Goal: Task Accomplishment & Management: Use online tool/utility

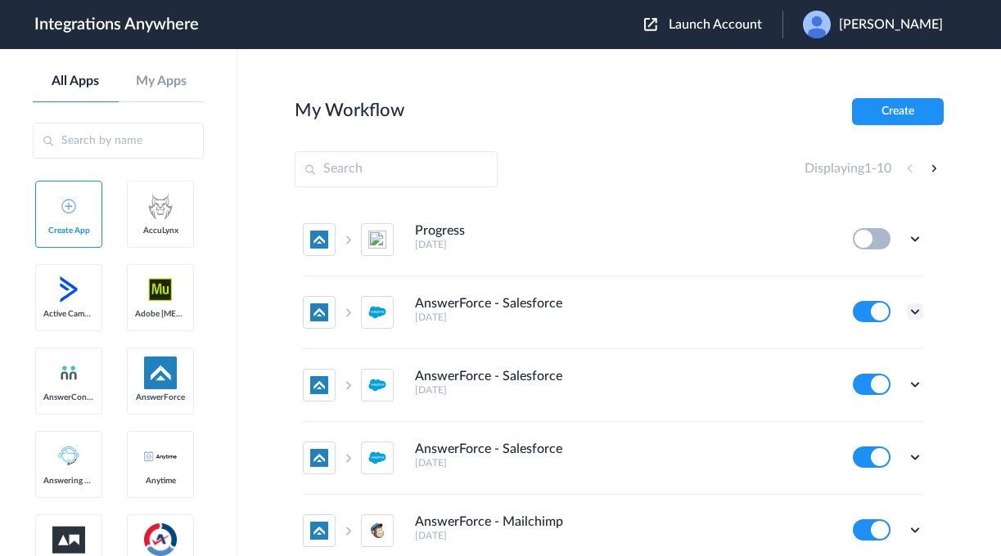
click at [914, 312] on icon at bounding box center [915, 312] width 16 height 16
click at [883, 362] on li "Edit" at bounding box center [870, 350] width 106 height 30
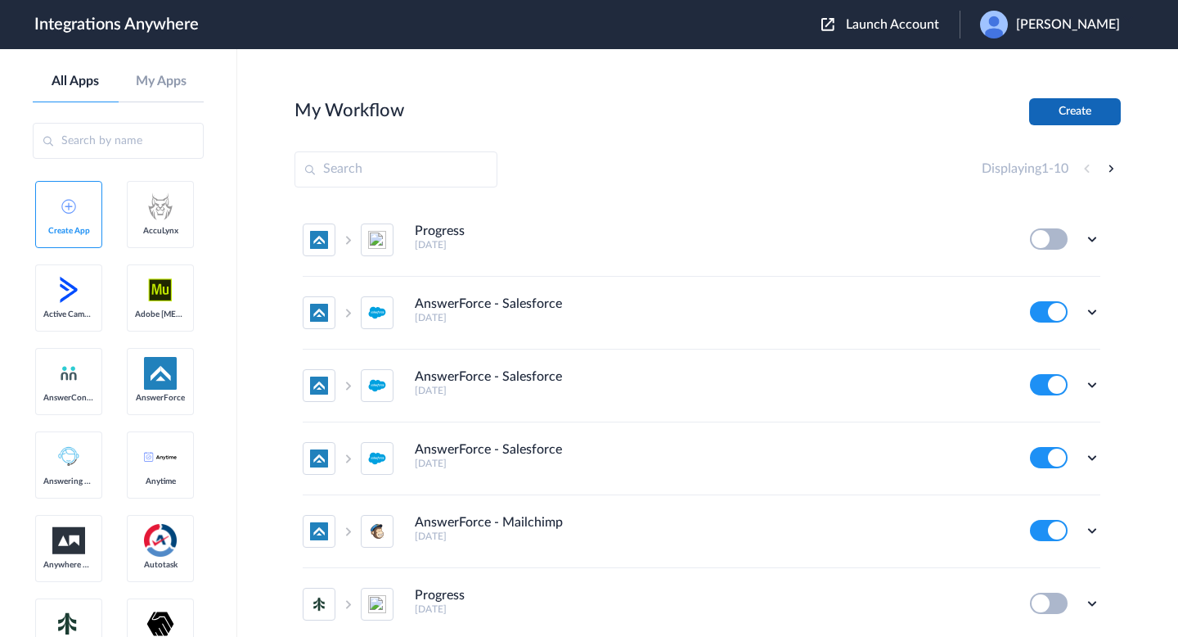
click at [1000, 110] on button "Create" at bounding box center [1075, 111] width 92 height 27
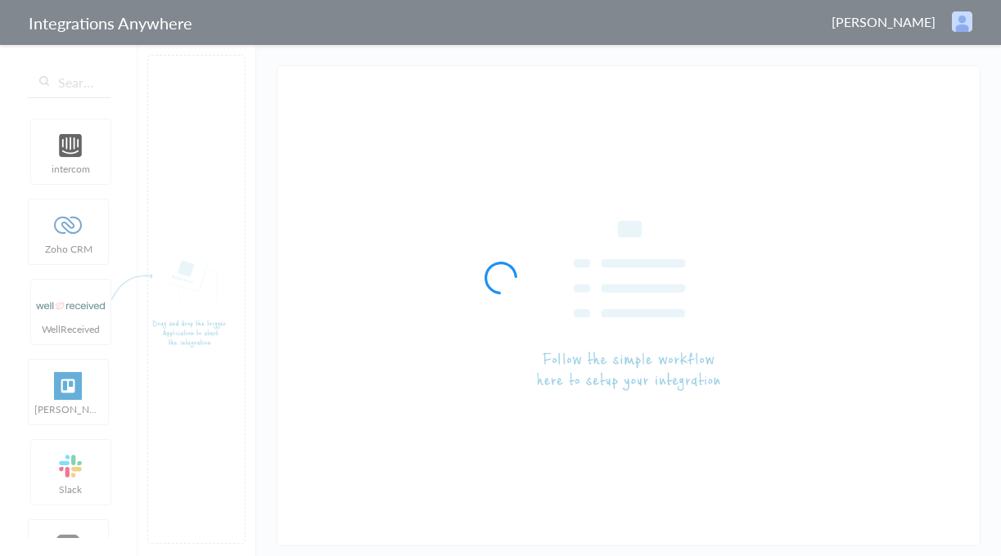
type input "AnswerForce - Salesforce"
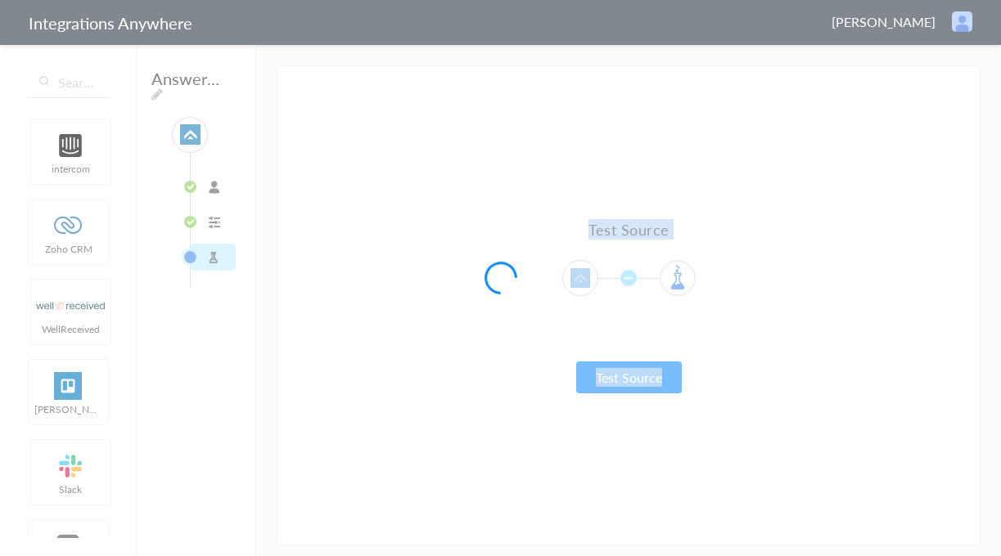
drag, startPoint x: 542, startPoint y: 259, endPoint x: 511, endPoint y: 259, distance: 31.1
click at [511, 259] on div at bounding box center [500, 278] width 1001 height 556
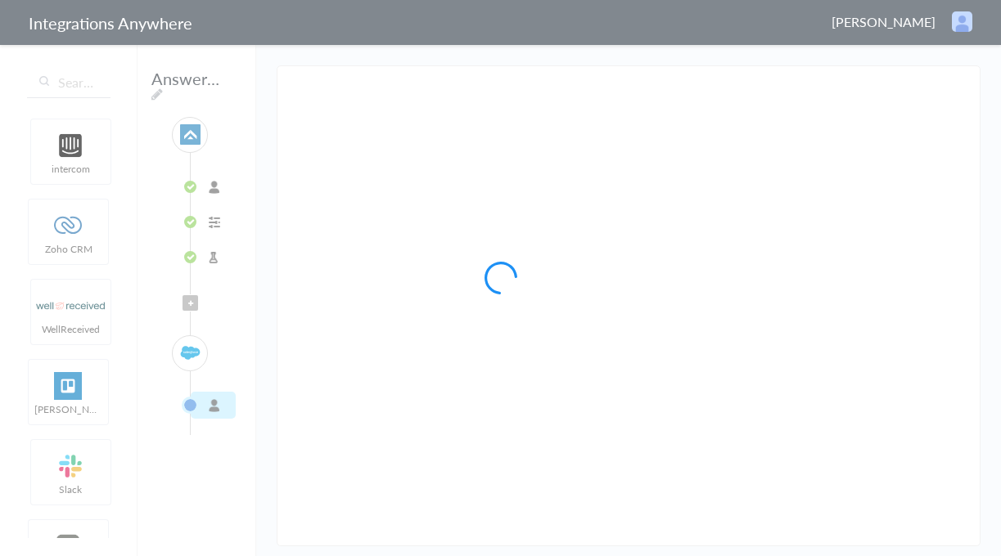
click at [220, 189] on div at bounding box center [500, 278] width 1001 height 556
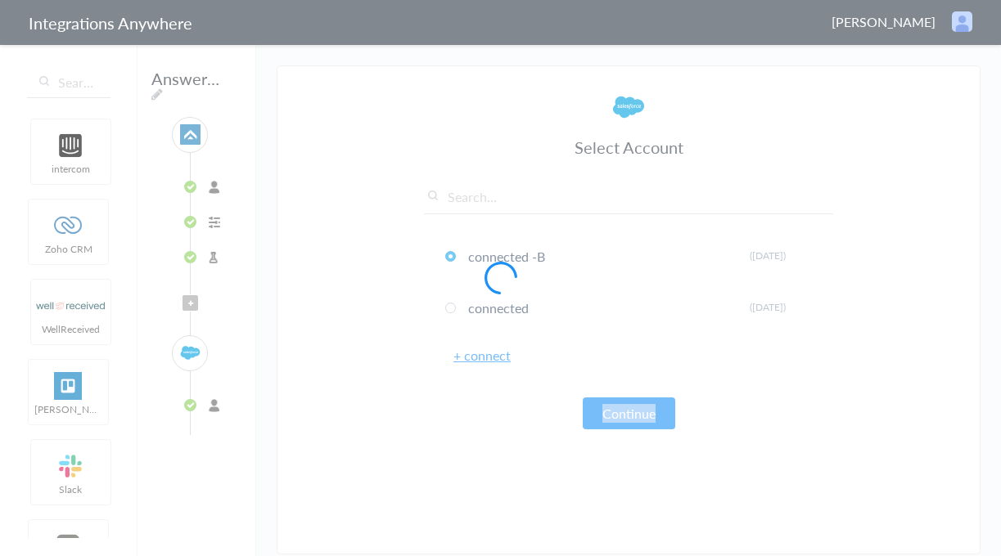
click at [220, 189] on div at bounding box center [500, 278] width 1001 height 556
click at [203, 189] on div at bounding box center [500, 278] width 1001 height 556
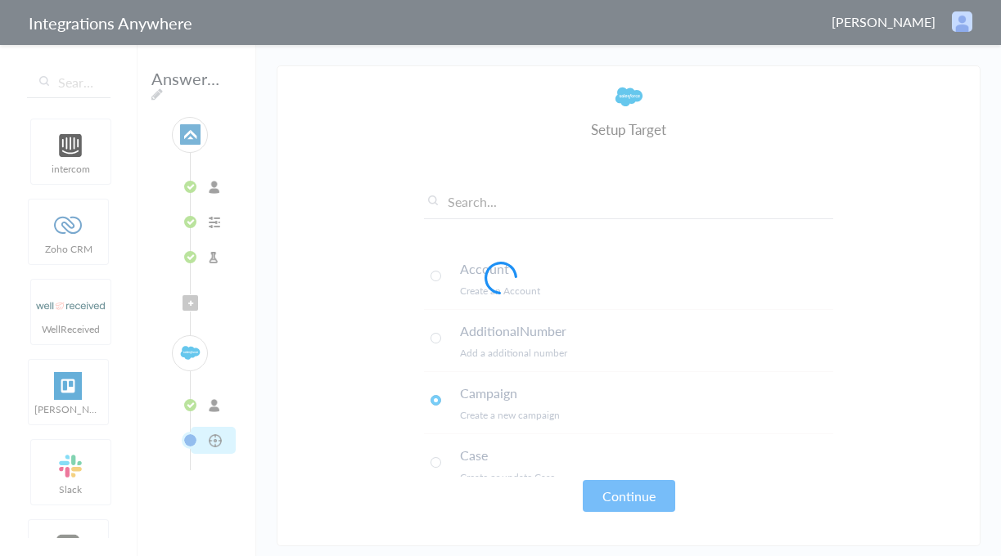
click at [214, 187] on div at bounding box center [500, 278] width 1001 height 556
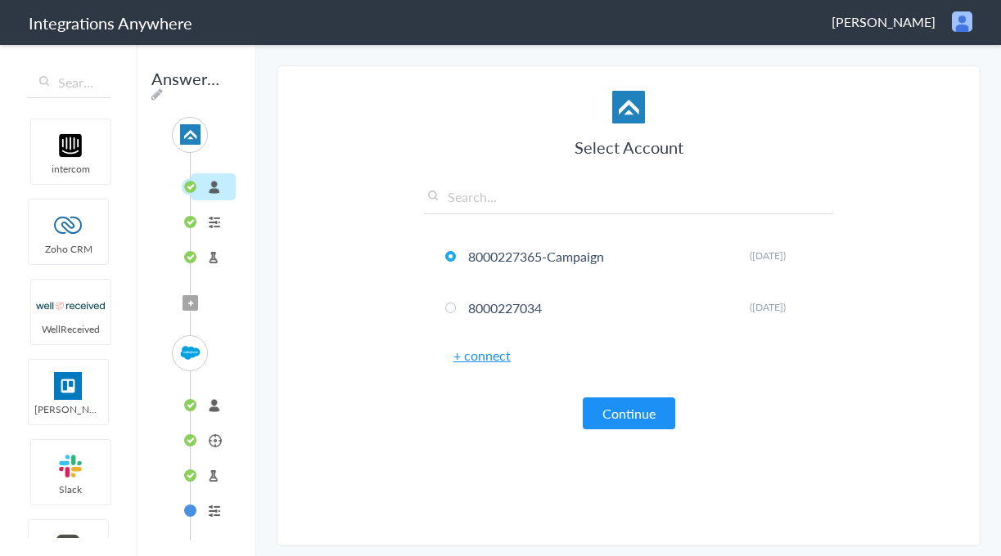
click at [214, 187] on li "8000227365-Campaign" at bounding box center [213, 186] width 45 height 27
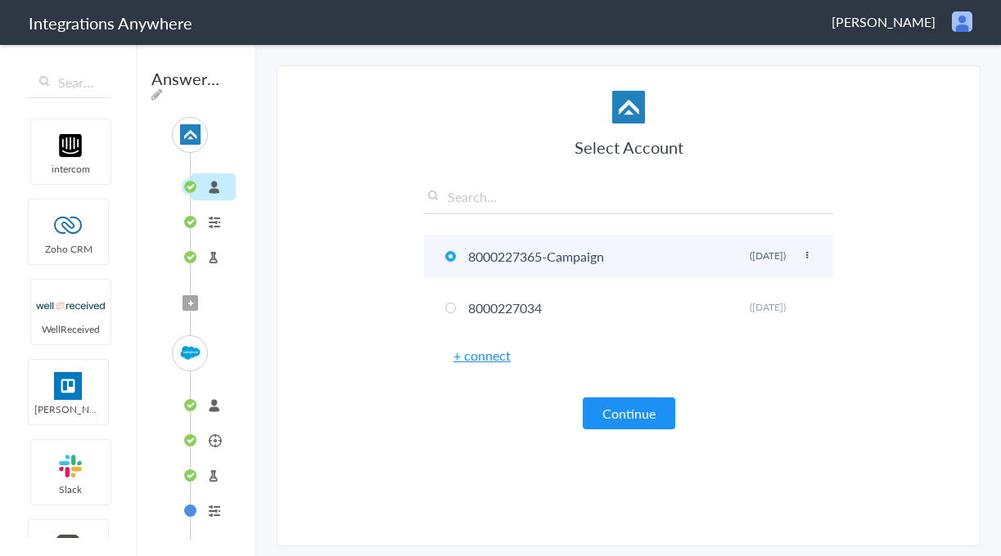
drag, startPoint x: 544, startPoint y: 259, endPoint x: 457, endPoint y: 259, distance: 87.5
click at [457, 259] on li "8000227365-Campaign Rename Delete (3 days ago)" at bounding box center [628, 256] width 409 height 43
drag, startPoint x: 463, startPoint y: 261, endPoint x: 535, endPoint y: 260, distance: 72.0
click at [535, 260] on li "8000227365-Campaign Rename Delete (3 days ago)" at bounding box center [628, 256] width 409 height 43
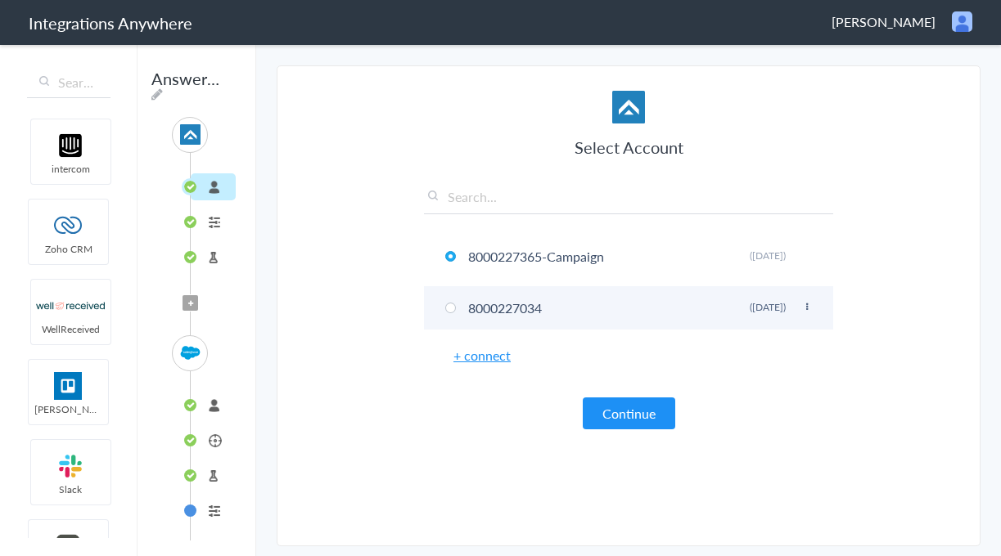
drag, startPoint x: 556, startPoint y: 307, endPoint x: 449, endPoint y: 307, distance: 107.2
click at [449, 307] on li "8000227034 Rename Delete (2 years ago)" at bounding box center [628, 307] width 409 height 43
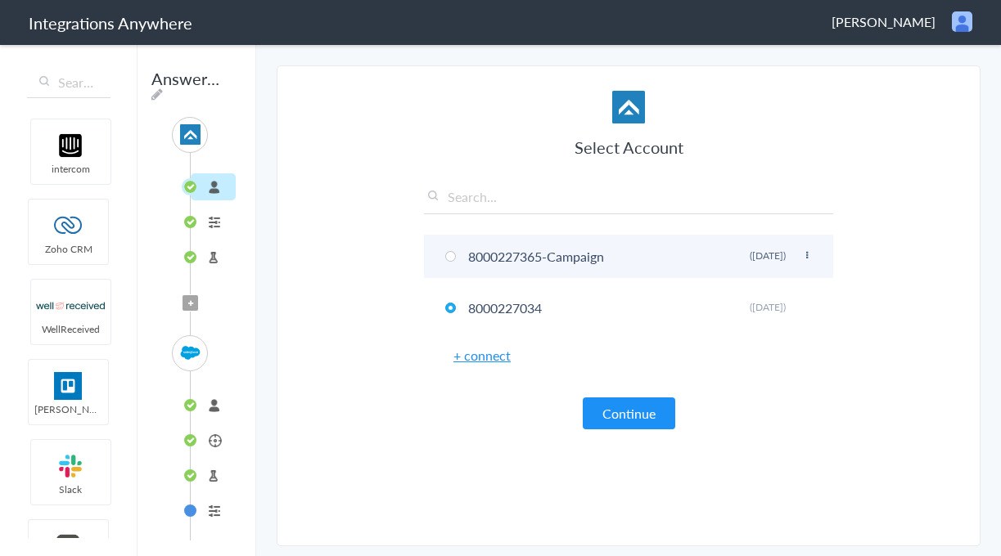
click at [453, 255] on span at bounding box center [450, 256] width 11 height 11
click at [479, 256] on li "8000227365-Campaign Rename Delete (3 days ago)" at bounding box center [628, 256] width 409 height 43
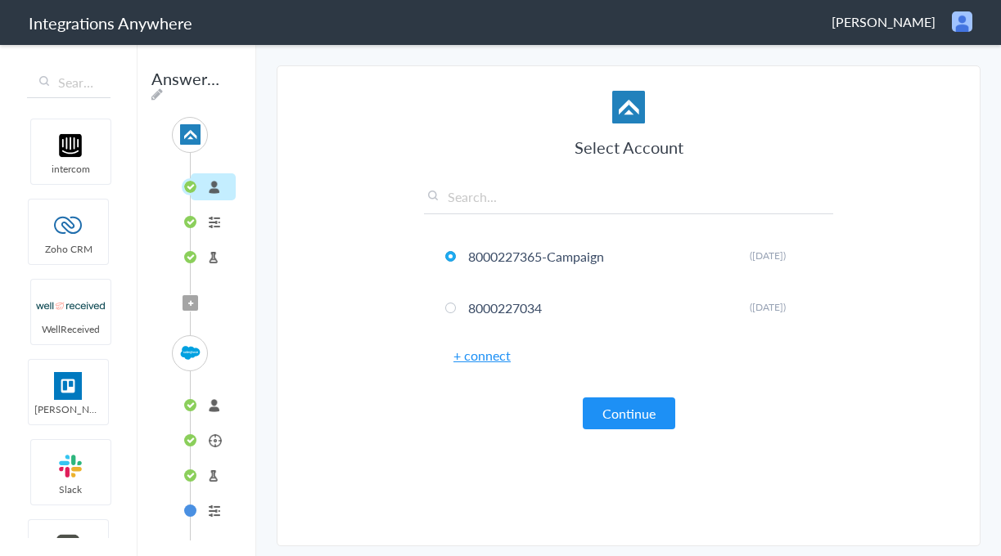
click at [468, 253] on li "8000227365-Campaign Rename Delete (3 days ago)" at bounding box center [628, 256] width 409 height 43
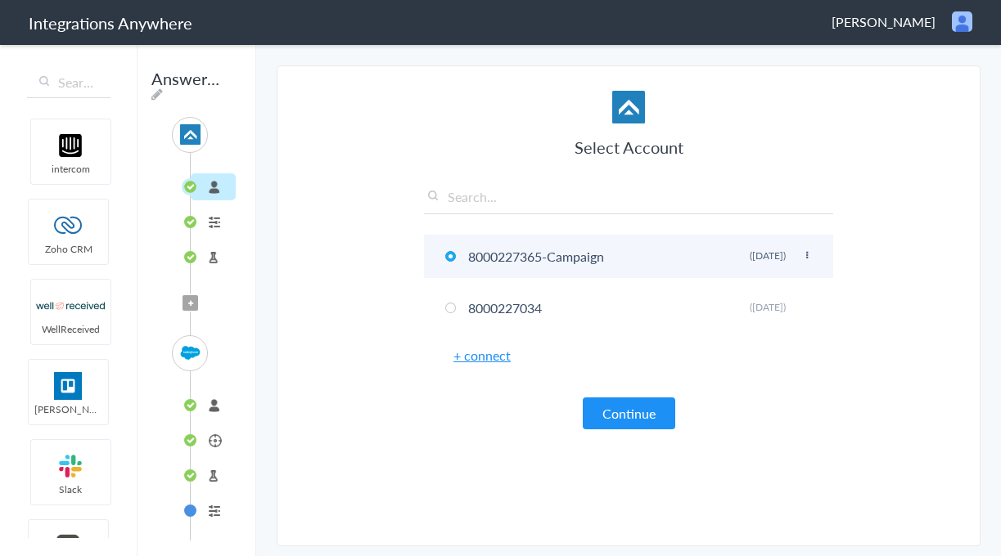
click at [486, 254] on li "8000227365-Campaign Rename Delete (3 days ago)" at bounding box center [628, 256] width 409 height 43
